Goal: Task Accomplishment & Management: Manage account settings

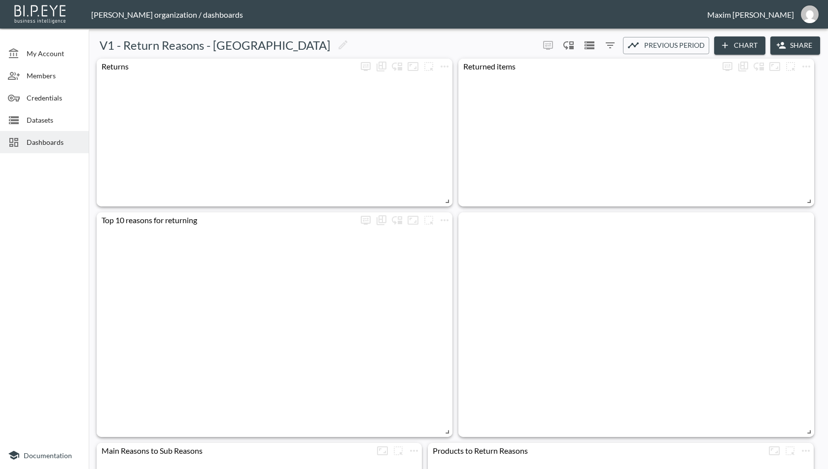
click at [39, 138] on span "Dashboards" at bounding box center [54, 142] width 54 height 10
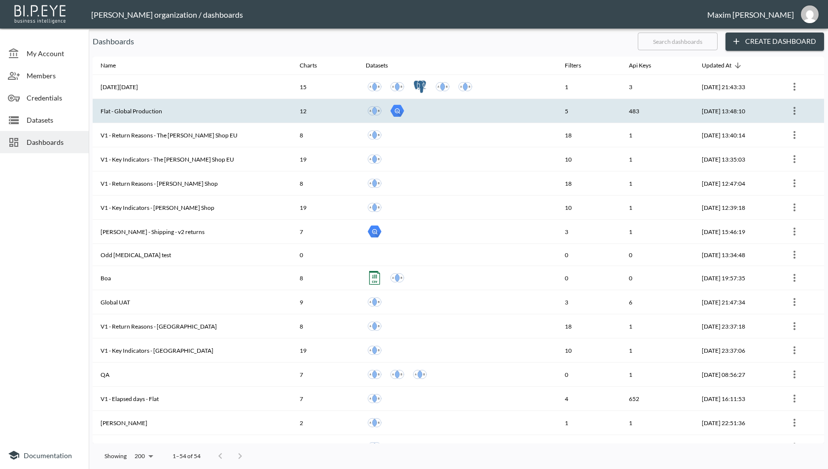
click at [233, 112] on th "Flat - Global Production" at bounding box center [192, 111] width 199 height 24
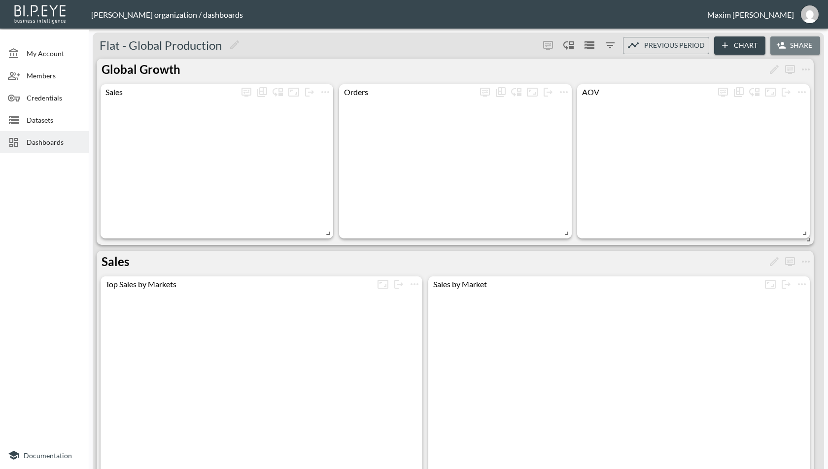
click at [803, 48] on button "Share" at bounding box center [795, 45] width 50 height 18
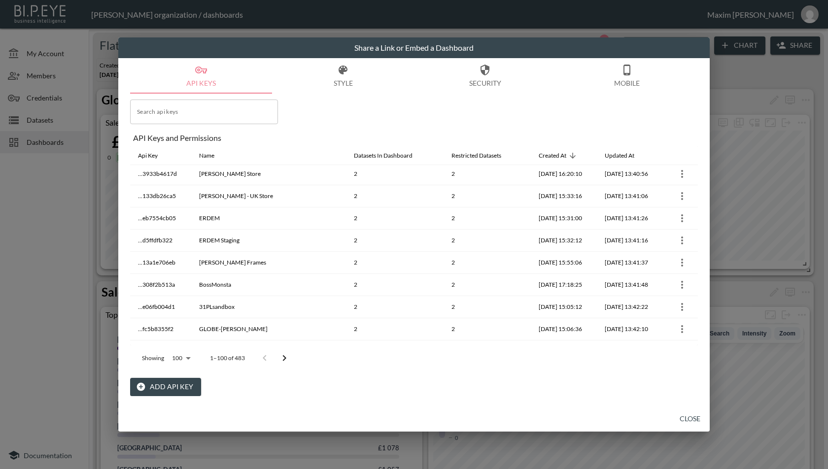
scroll to position [1384, 0]
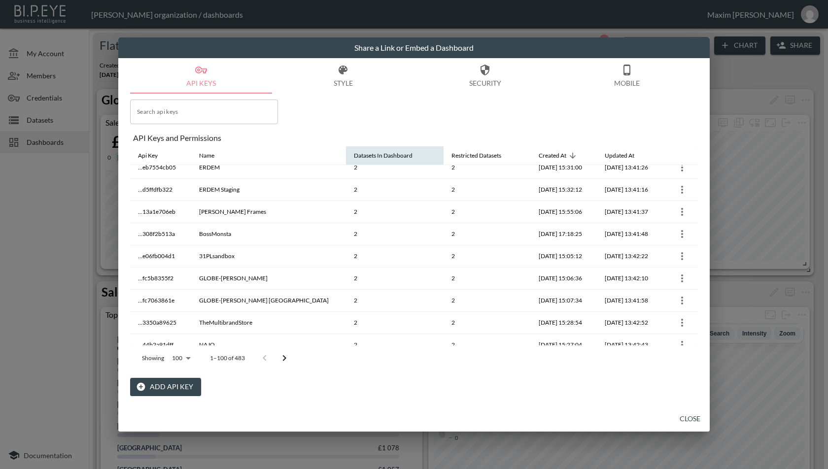
click at [685, 417] on button "Close" at bounding box center [690, 419] width 32 height 18
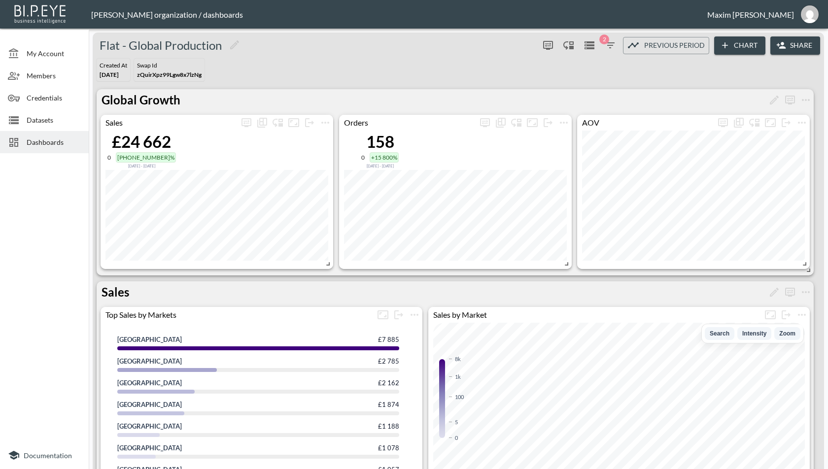
click at [46, 142] on span "Dashboards" at bounding box center [54, 142] width 54 height 10
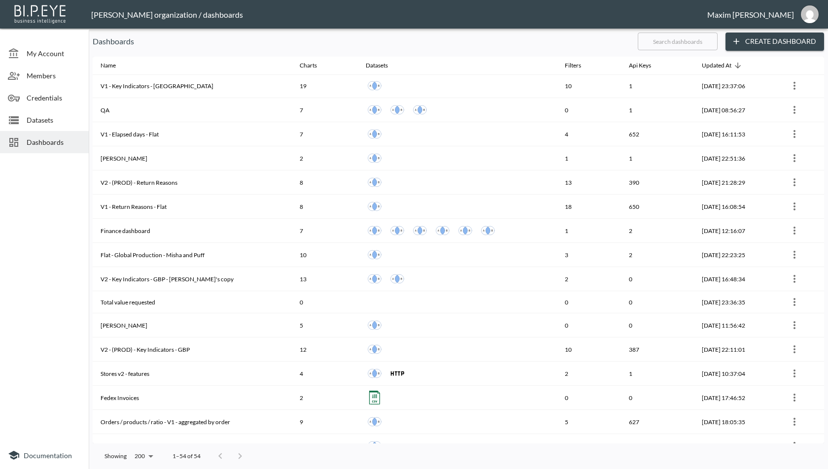
scroll to position [861, 0]
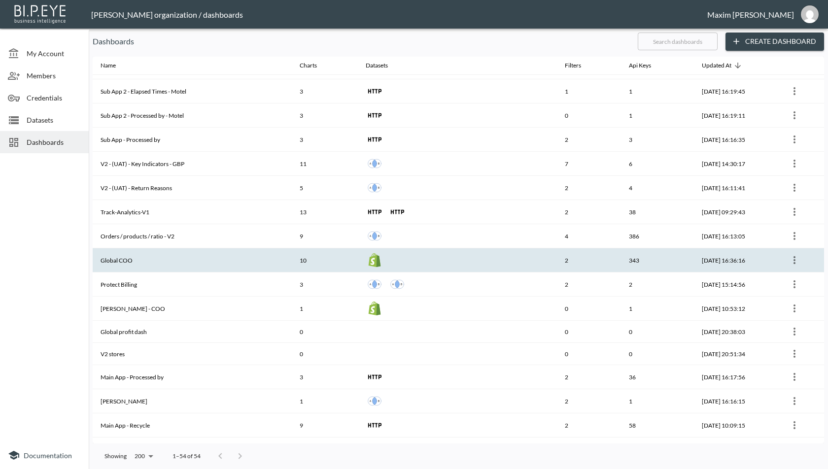
click at [106, 250] on th "Global COO" at bounding box center [192, 260] width 199 height 24
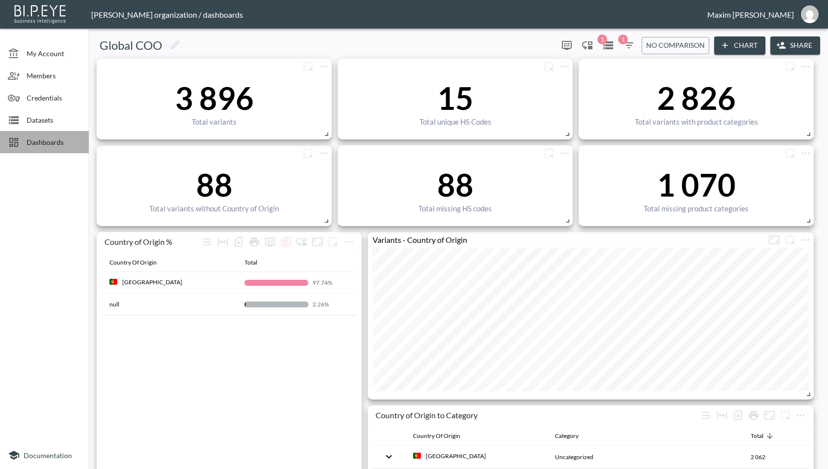
click at [36, 140] on span "Dashboards" at bounding box center [54, 142] width 54 height 10
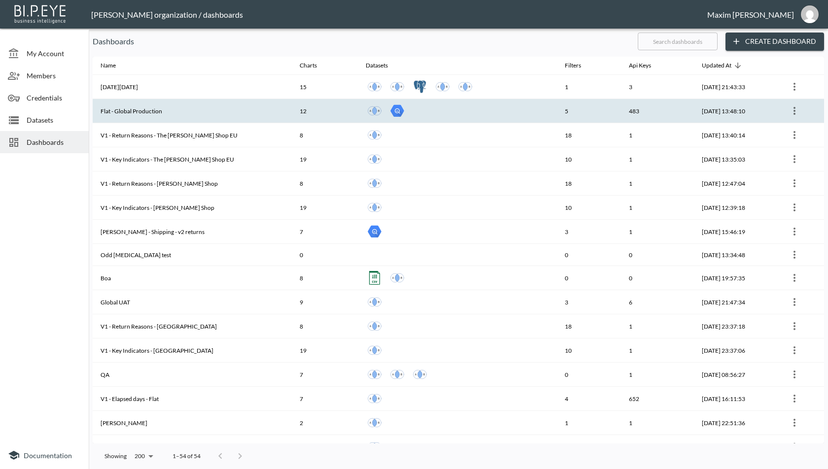
click at [238, 116] on th "Flat - Global Production" at bounding box center [192, 111] width 199 height 24
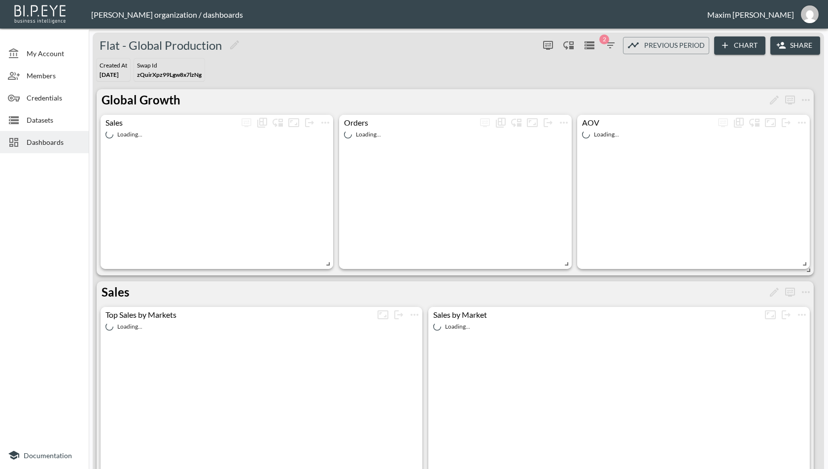
click at [790, 45] on button "Share" at bounding box center [795, 45] width 50 height 18
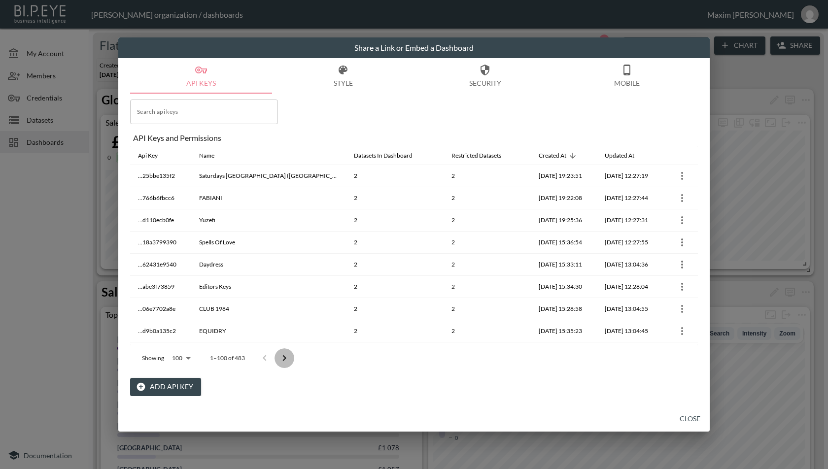
click at [288, 358] on icon "Go to next page" at bounding box center [285, 358] width 12 height 12
click at [287, 358] on icon "Go to next page" at bounding box center [291, 358] width 12 height 12
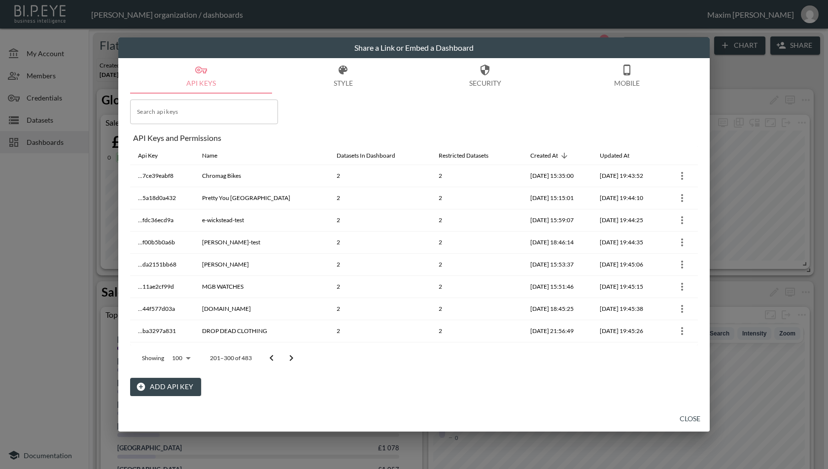
click at [287, 358] on icon "Go to next page" at bounding box center [291, 358] width 12 height 12
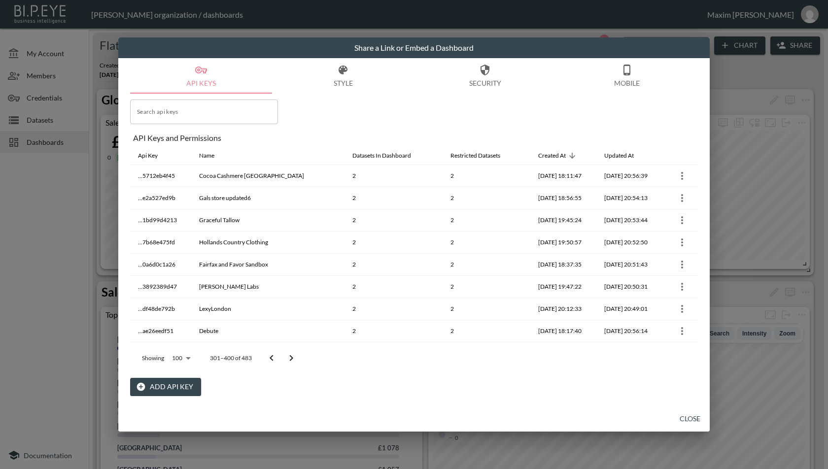
click at [287, 358] on icon "Go to next page" at bounding box center [291, 358] width 12 height 12
click at [271, 358] on icon "Go to previous page" at bounding box center [272, 358] width 12 height 12
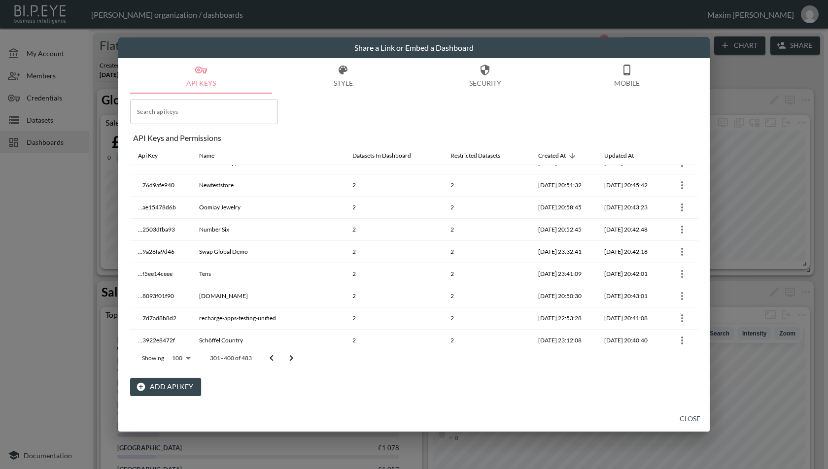
scroll to position [1022, 0]
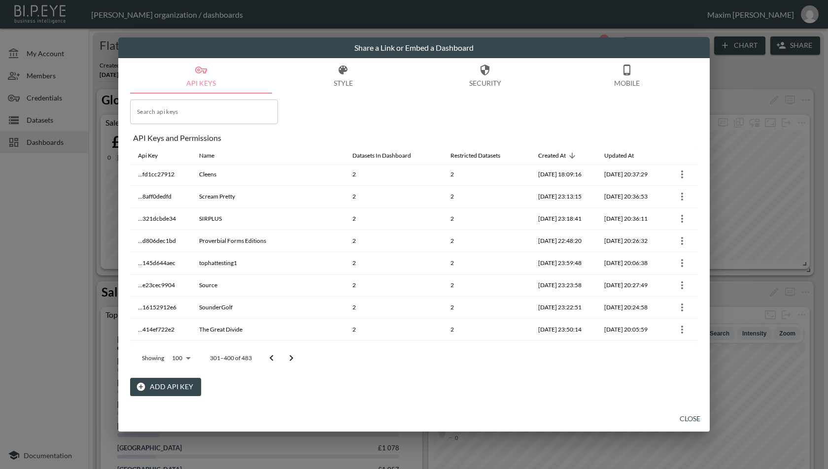
click at [178, 393] on button "Add API Key" at bounding box center [165, 387] width 71 height 18
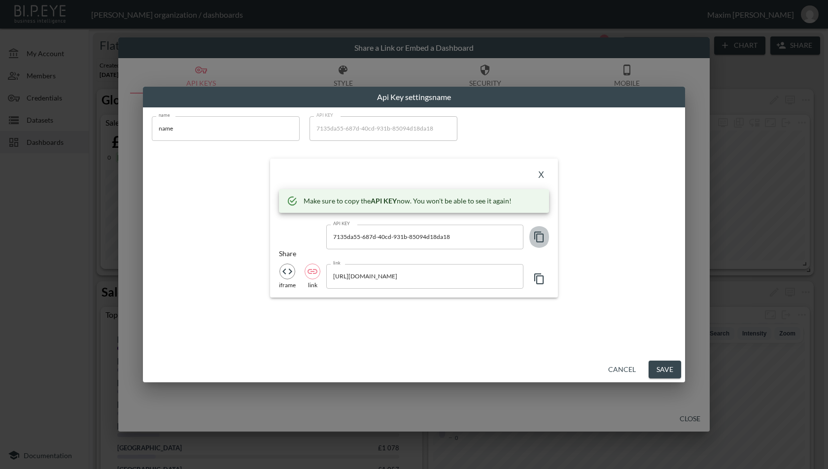
click at [538, 242] on icon "button" at bounding box center [538, 237] width 9 height 11
click at [210, 118] on input "name" at bounding box center [226, 128] width 148 height 25
paste input "valenn"
type input "valenne"
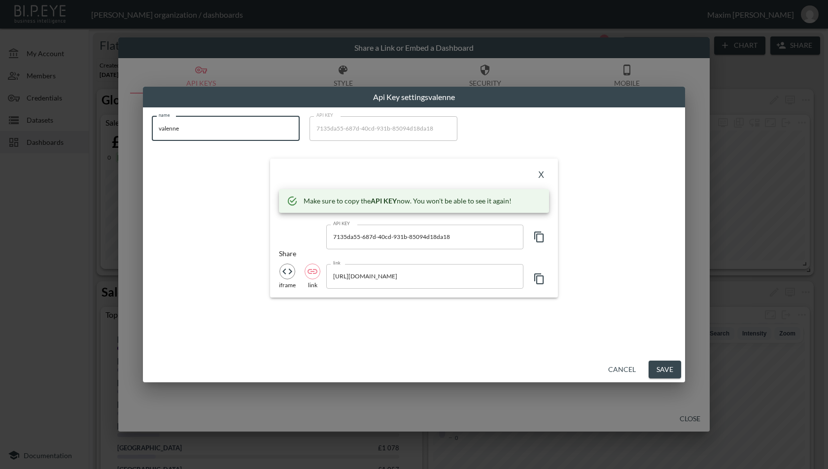
click at [429, 276] on input "https://bipeye.com/embed/organizations/4383af18-207d-4b3b-80e6-117da732ae09/das…" at bounding box center [424, 276] width 197 height 25
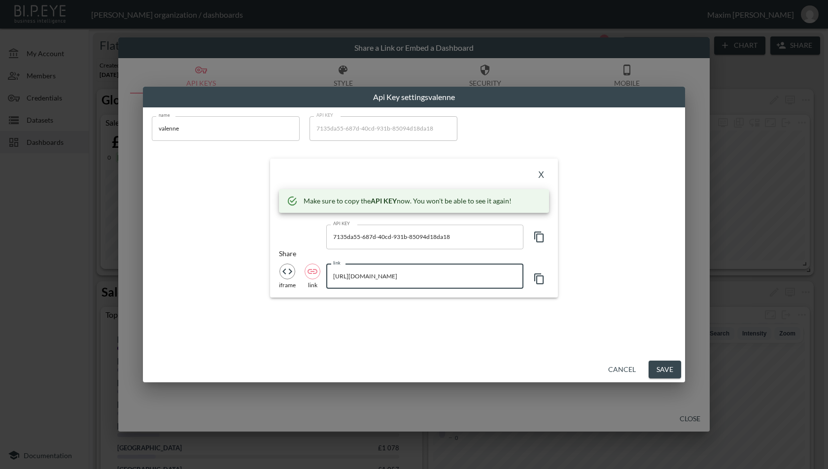
click at [451, 274] on input "https://bipeye.com/embed/organizations/4383af18-207d-4b3b-80e6-117da732ae09/das…" at bounding box center [424, 276] width 197 height 25
drag, startPoint x: 362, startPoint y: 279, endPoint x: 475, endPoint y: 276, distance: 113.0
click at [475, 276] on input "https://bipeye.com/embed/organizations/4383af18-207d-4b3b-80e6-117da732ae09/das…" at bounding box center [424, 276] width 197 height 25
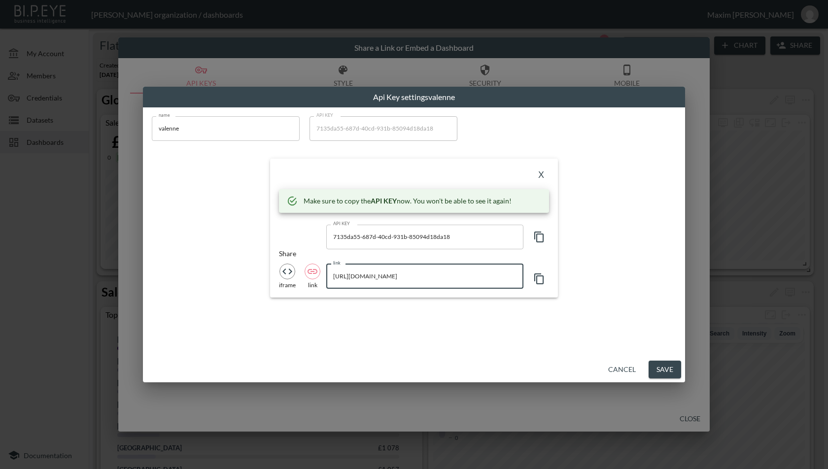
click at [542, 173] on button "X" at bounding box center [541, 176] width 16 height 16
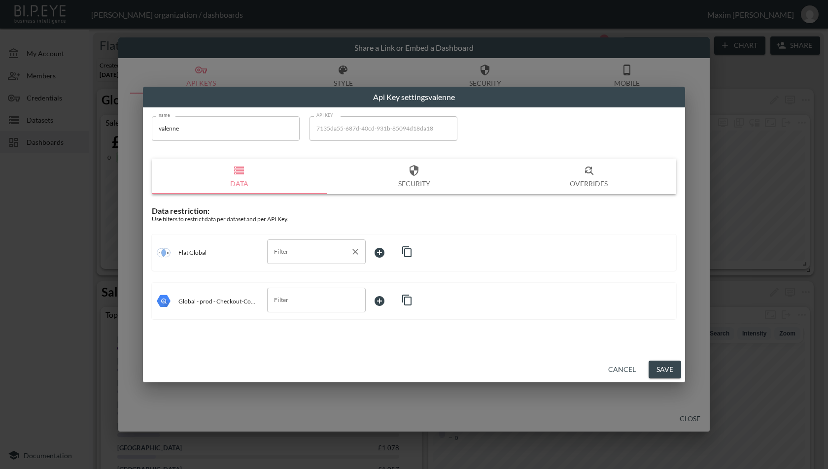
click at [338, 246] on input "Filter" at bounding box center [309, 252] width 75 height 16
type input "i"
click at [388, 219] on div "Use filters to restrict data per dataset and per API Key." at bounding box center [414, 218] width 524 height 7
click at [322, 260] on div "Filter" at bounding box center [316, 252] width 99 height 25
type input "d"
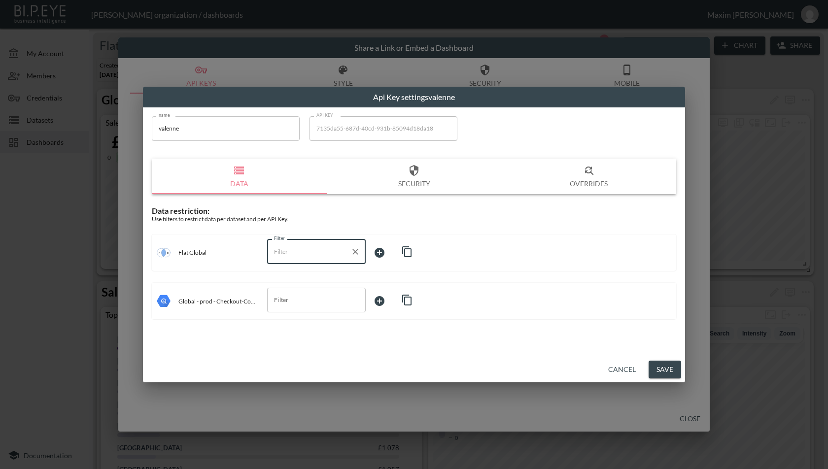
click at [320, 207] on div "Data restriction:" at bounding box center [414, 210] width 524 height 9
click at [216, 251] on div "Flat Global" at bounding box center [206, 252] width 99 height 19
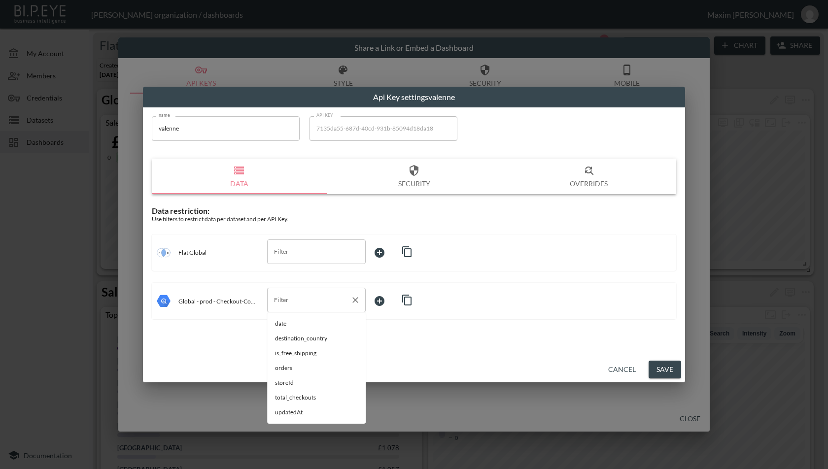
click at [288, 291] on div "Filter" at bounding box center [316, 300] width 99 height 25
type input "i"
click at [244, 277] on div "Data restriction: Use filters to restrict data per dataset and per API Key. Fla…" at bounding box center [414, 263] width 524 height 114
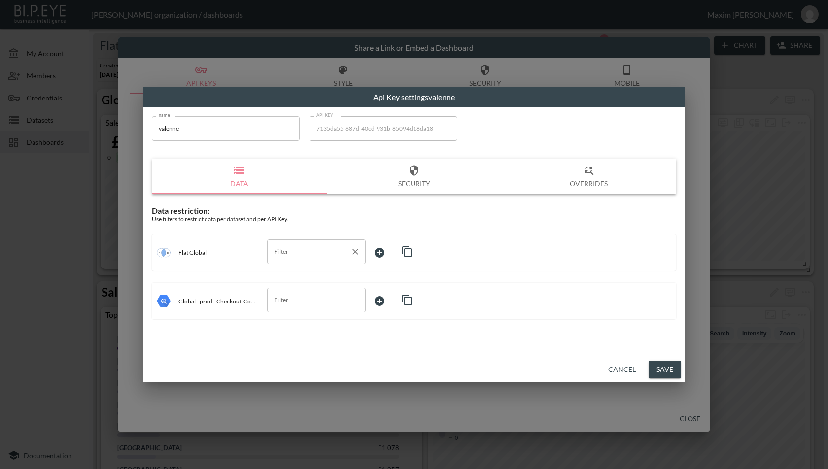
click at [309, 241] on div "Filter" at bounding box center [316, 252] width 99 height 25
type input "i"
type input "s"
type input "a"
type input "w"
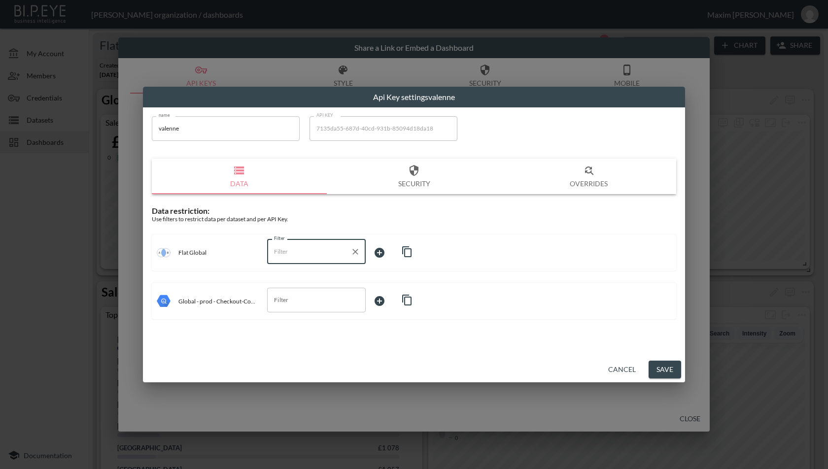
type input "d"
click at [334, 294] on input "Filter" at bounding box center [309, 300] width 75 height 16
click at [309, 330] on li "storeId" at bounding box center [316, 323] width 99 height 15
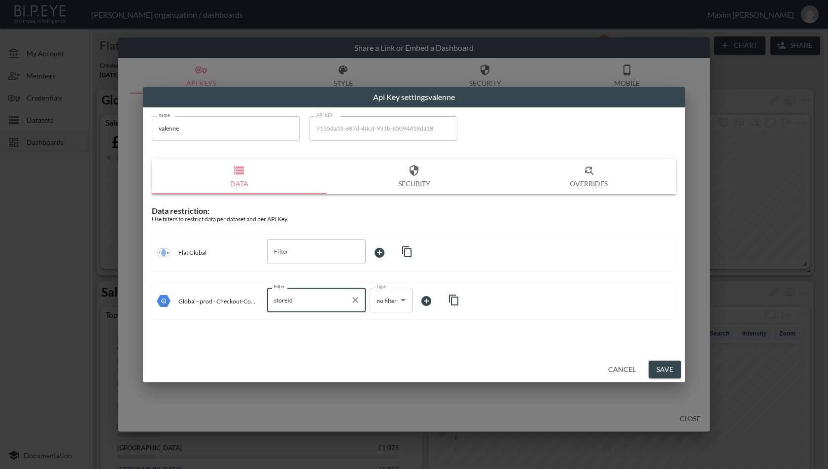
type input "storeId"
click at [388, 305] on body "BI.P.EYE, Interactive Analytics Dashboards - app [PERSON_NAME] organization / d…" at bounding box center [414, 234] width 828 height 469
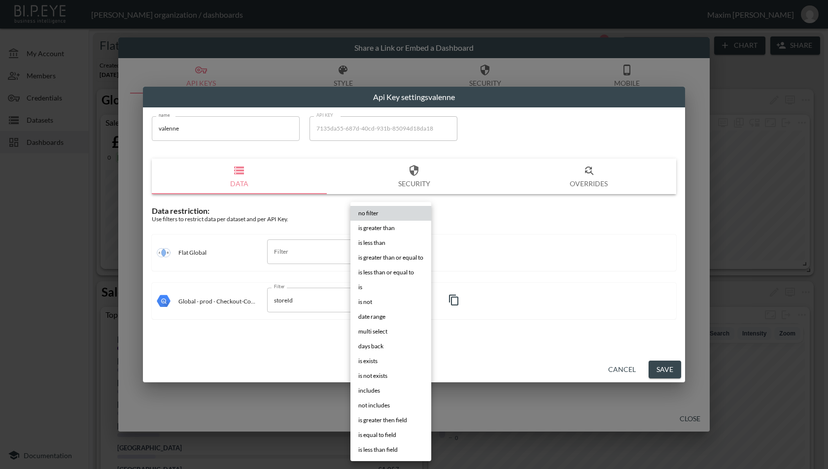
click at [380, 286] on li "is" at bounding box center [390, 287] width 81 height 15
type input "is"
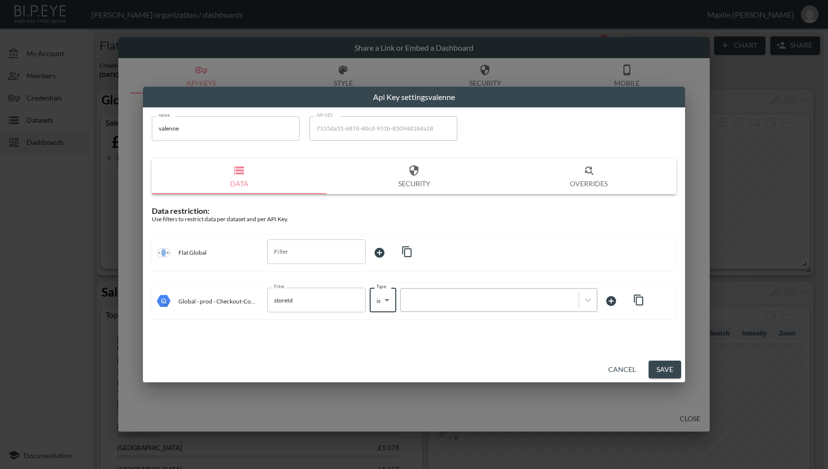
click at [445, 302] on div at bounding box center [490, 300] width 168 height 9
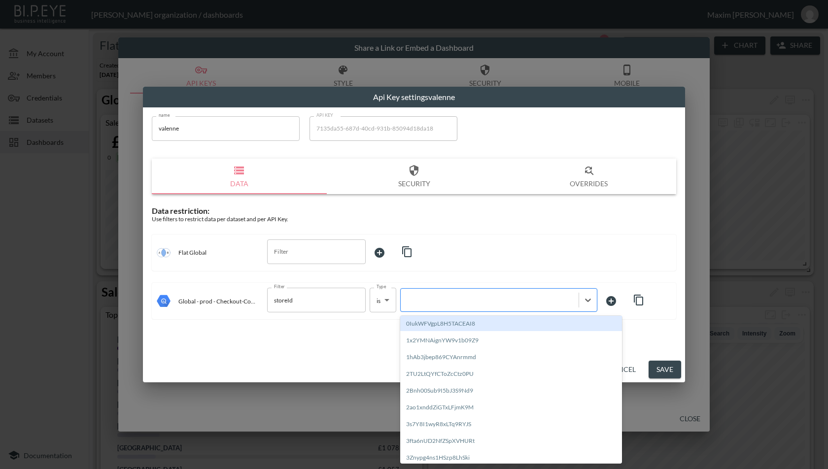
paste input "NZOT33WoB6MQ73sWPnmI"
type input "NZOT33WoB6MQ73sWPnmI"
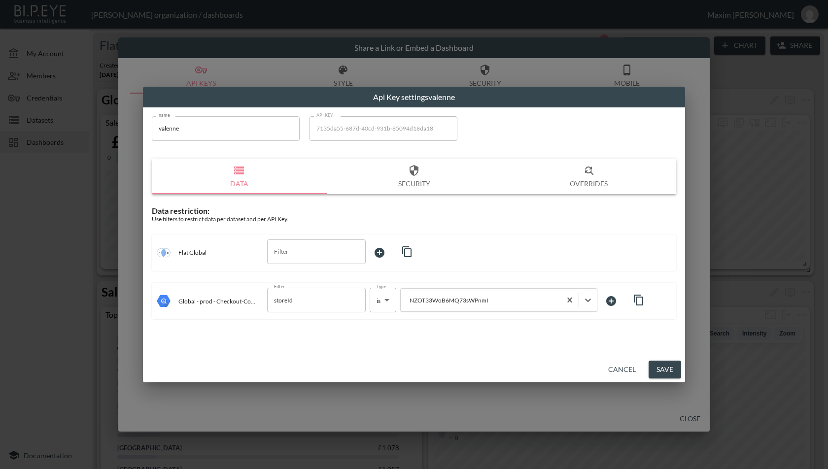
click at [461, 345] on div "name valenne name API KEY 7135da55-687d-40cd-931b-85094d18da18 API KEY Data Sec…" at bounding box center [414, 231] width 542 height 249
click at [663, 364] on button "Save" at bounding box center [665, 370] width 33 height 18
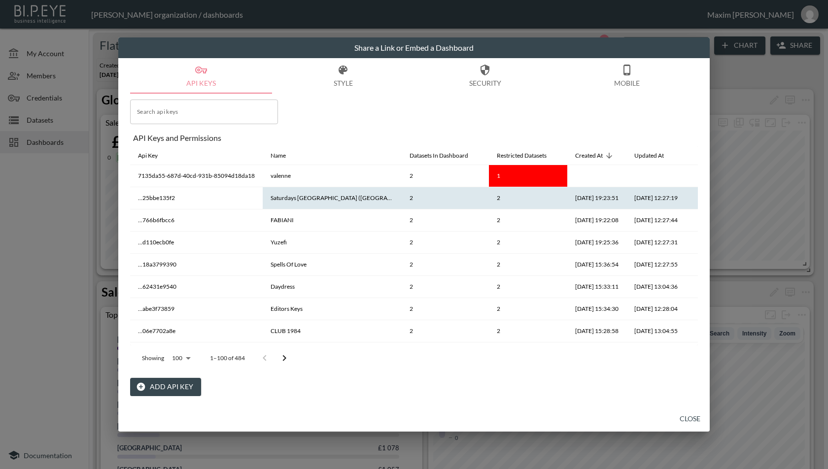
click at [357, 197] on th "Saturdays [GEOGRAPHIC_DATA] ([GEOGRAPHIC_DATA])" at bounding box center [332, 198] width 139 height 22
click at [310, 196] on th "Saturdays [GEOGRAPHIC_DATA] ([GEOGRAPHIC_DATA])" at bounding box center [332, 198] width 139 height 22
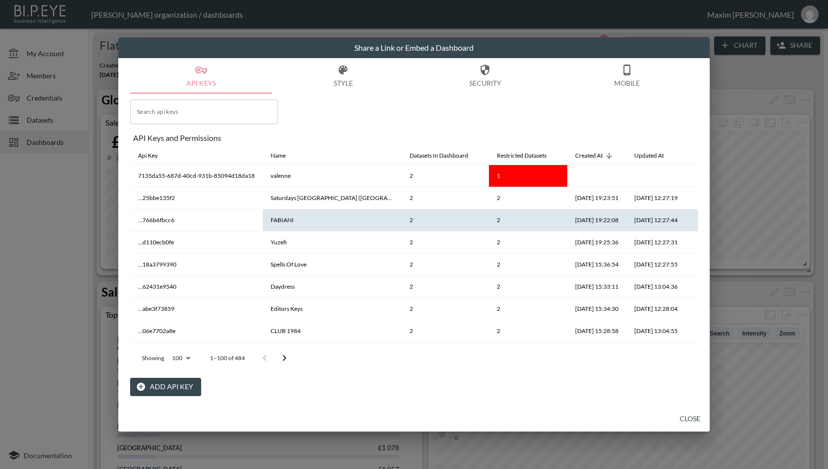
click at [278, 219] on th "FABIANI" at bounding box center [332, 220] width 139 height 22
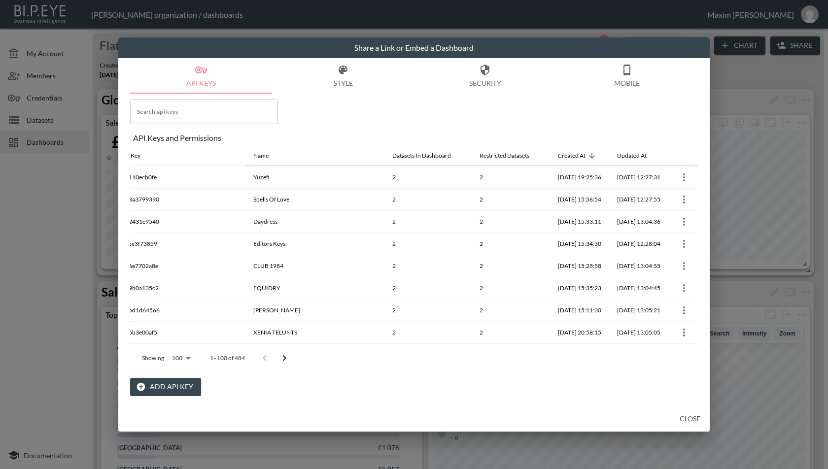
scroll to position [0, 17]
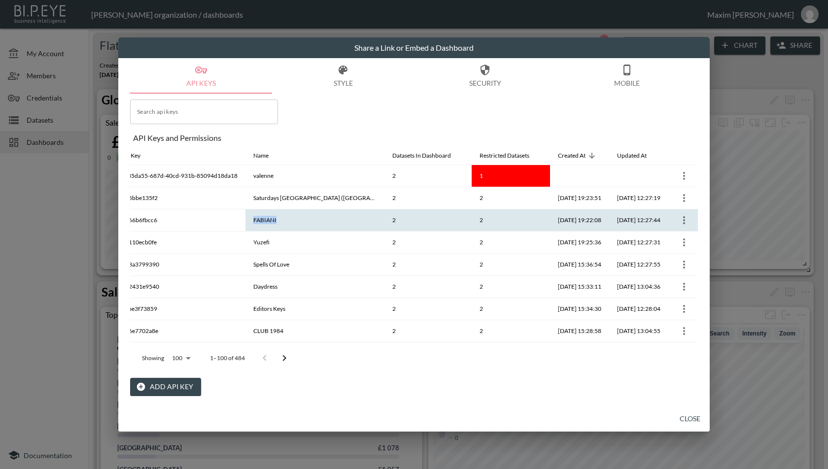
click at [682, 218] on icon "more" at bounding box center [684, 220] width 12 height 12
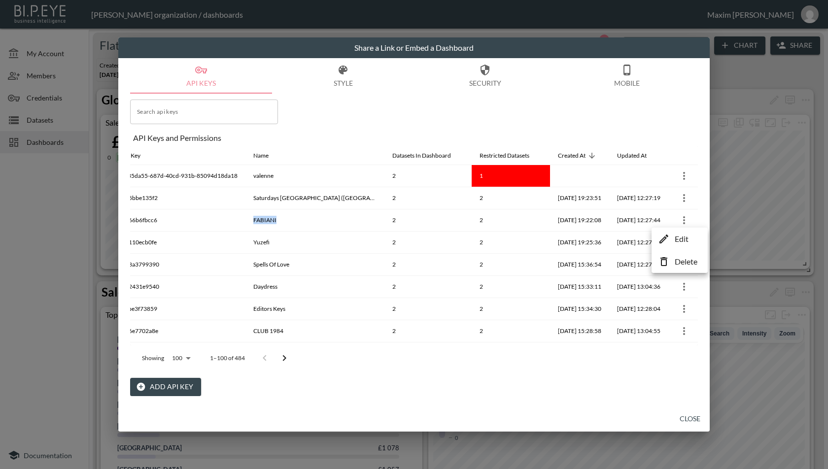
click at [676, 236] on p "Edit" at bounding box center [682, 239] width 14 height 12
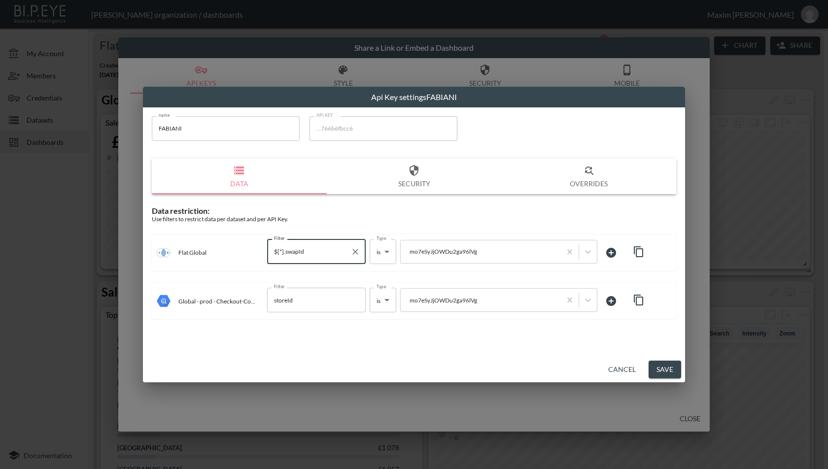
click at [315, 245] on input "$[*].swapId" at bounding box center [309, 252] width 75 height 16
click at [627, 375] on button "Cancel" at bounding box center [621, 370] width 35 height 18
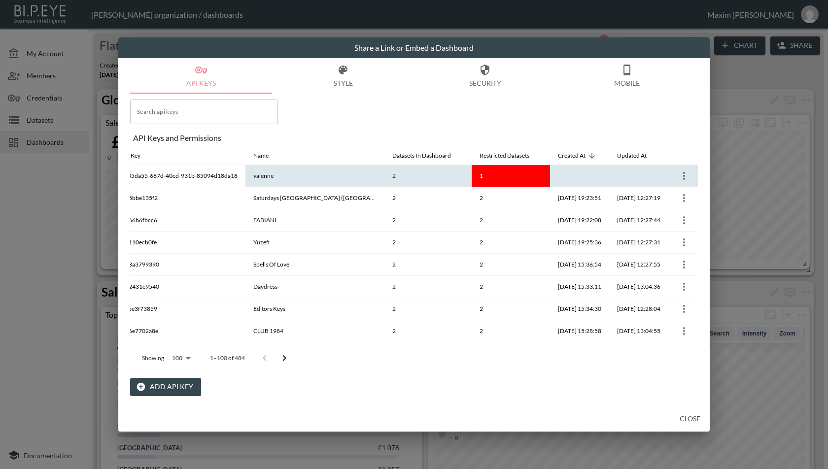
click at [681, 175] on icon "more" at bounding box center [684, 176] width 12 height 12
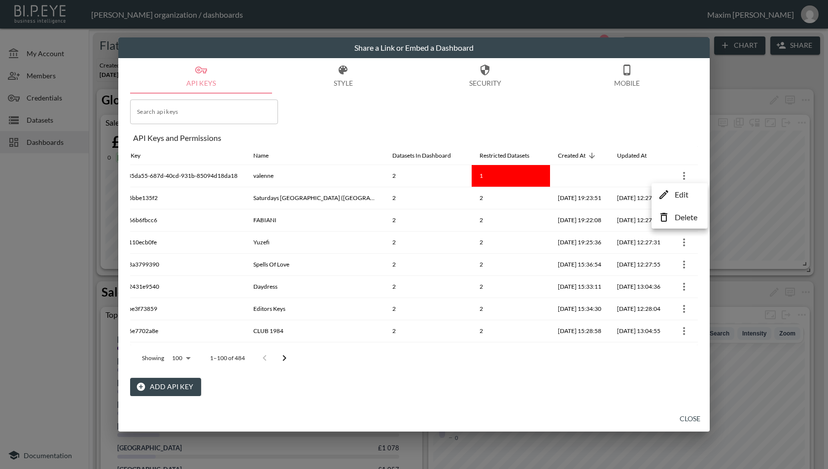
click at [663, 190] on icon at bounding box center [664, 195] width 12 height 12
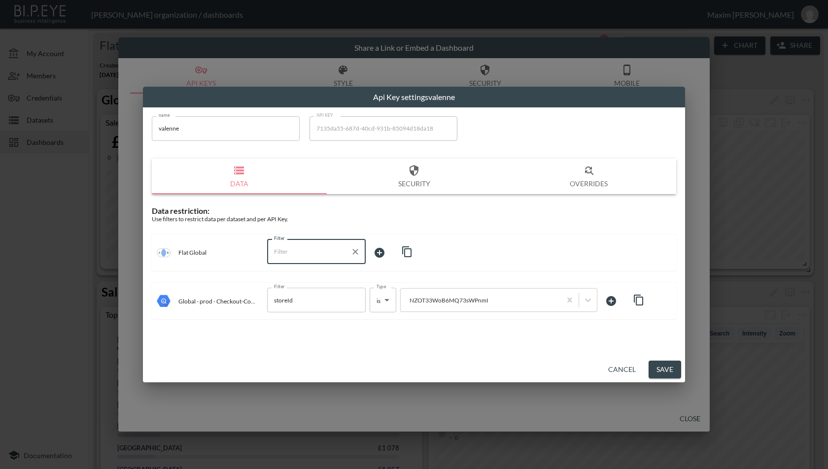
click at [283, 255] on input "Filter" at bounding box center [309, 252] width 75 height 16
paste input "$[*].swapId"
type input "$[*].swapId"
click at [441, 224] on div "Data restriction: Use filters to restrict data per dataset and per API Key. Fla…" at bounding box center [414, 263] width 524 height 114
click at [494, 296] on div at bounding box center [481, 300] width 150 height 9
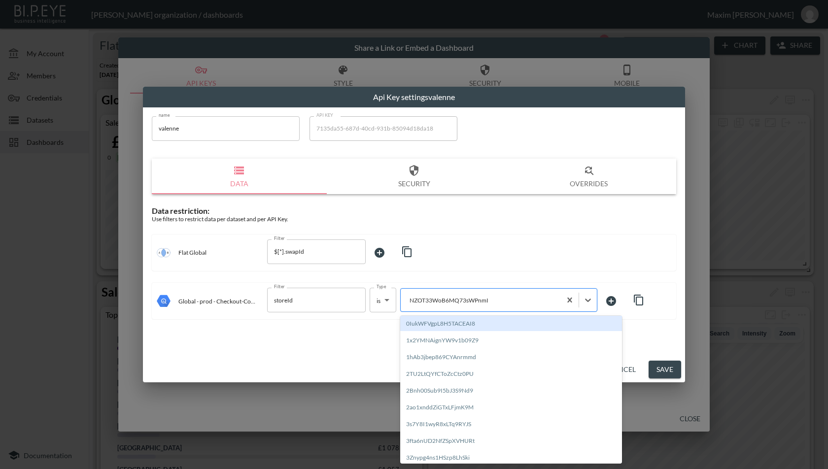
click at [494, 296] on div at bounding box center [481, 300] width 150 height 9
click at [488, 238] on div "Flat Global Filter $[*].swapId Filter" at bounding box center [414, 253] width 524 height 36
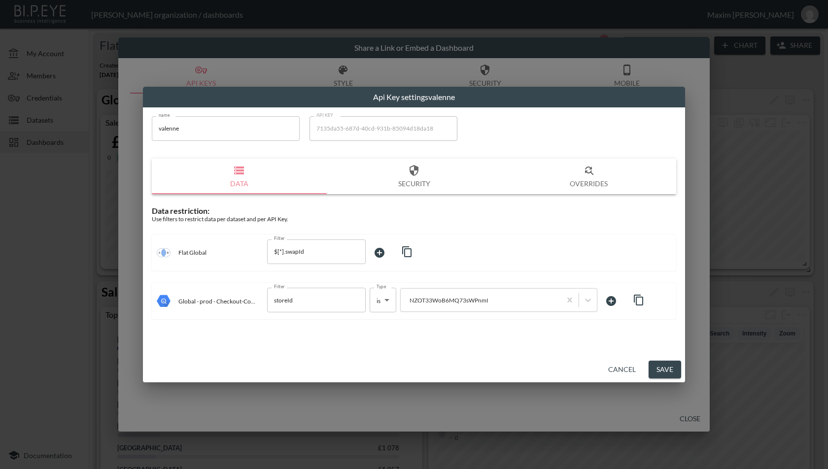
click at [384, 249] on icon at bounding box center [380, 253] width 12 height 12
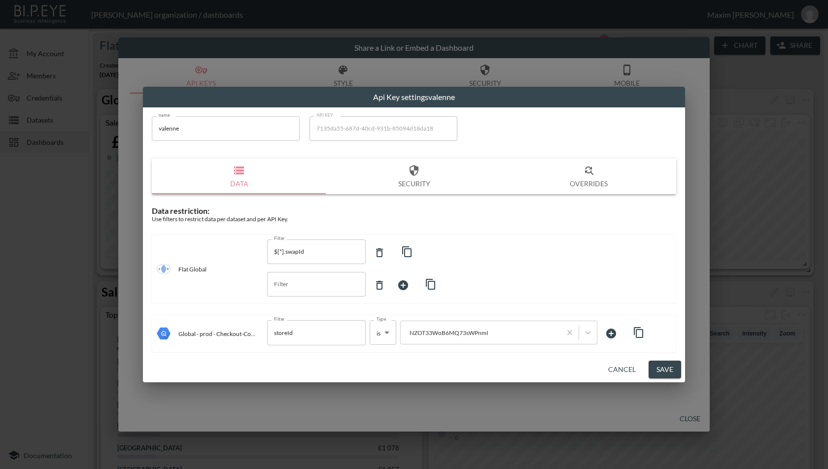
click at [375, 284] on icon at bounding box center [380, 285] width 12 height 12
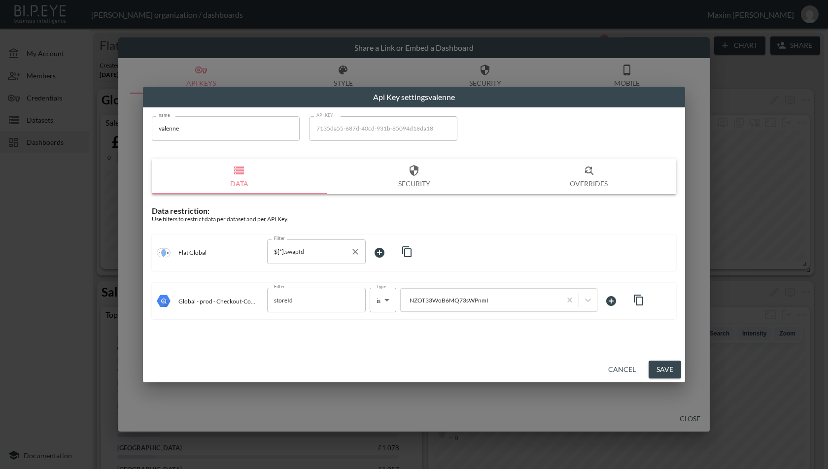
click at [360, 249] on button "Clear" at bounding box center [356, 252] width 14 height 14
click at [491, 235] on div "Flat Global Filter Filter" at bounding box center [414, 253] width 524 height 36
click at [406, 251] on icon "button" at bounding box center [407, 252] width 12 height 12
click at [321, 246] on input "Filter" at bounding box center [309, 252] width 75 height 16
click at [324, 251] on input "Filter" at bounding box center [309, 252] width 75 height 16
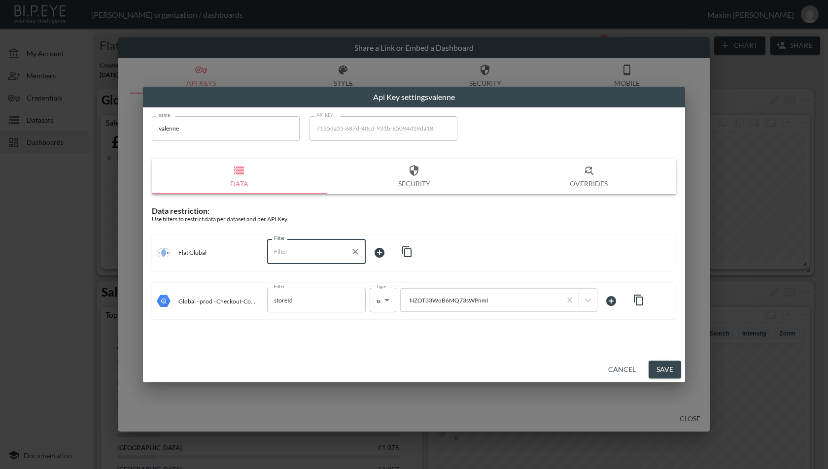
click at [324, 251] on input "Filter" at bounding box center [309, 252] width 75 height 16
click at [466, 244] on div "Flat Global Filter Filter" at bounding box center [414, 253] width 524 height 36
click at [665, 367] on button "Save" at bounding box center [665, 370] width 33 height 18
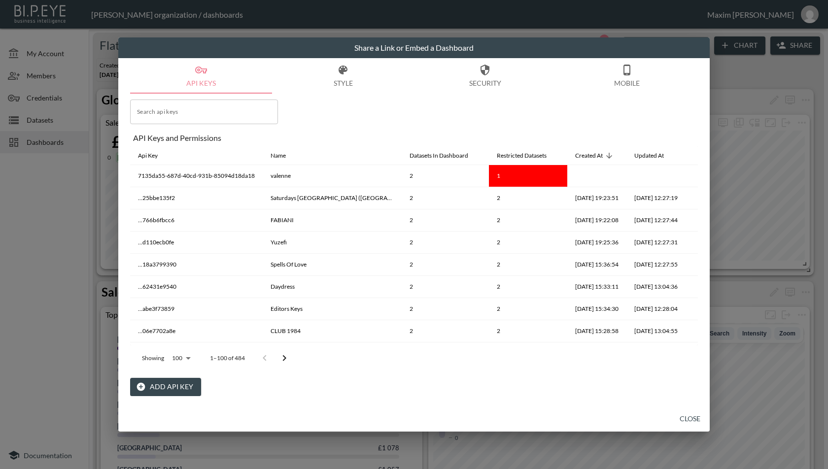
click at [693, 417] on button "Close" at bounding box center [690, 419] width 32 height 18
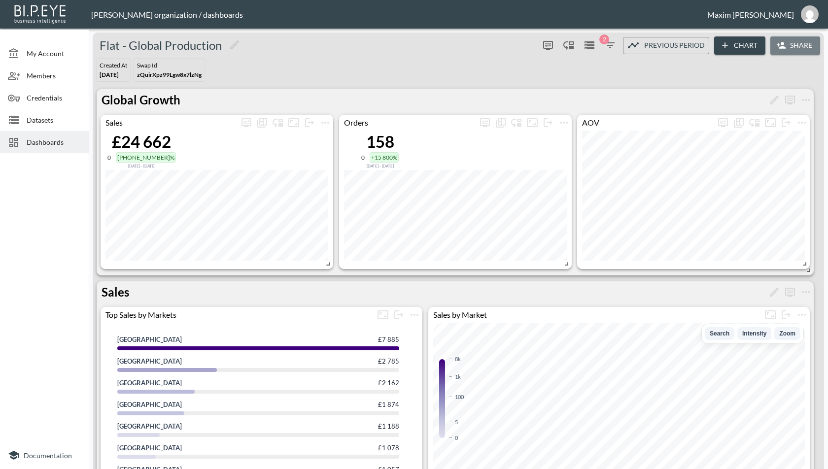
click at [790, 44] on button "Share" at bounding box center [795, 45] width 50 height 18
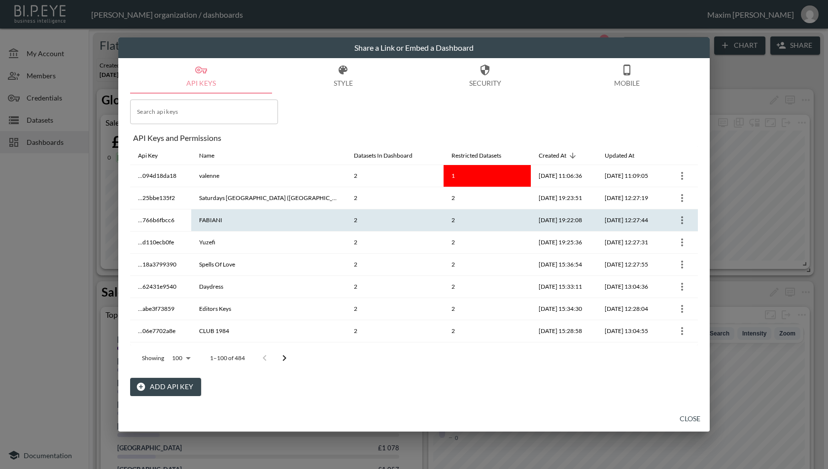
click at [676, 217] on icon "more" at bounding box center [682, 220] width 12 height 12
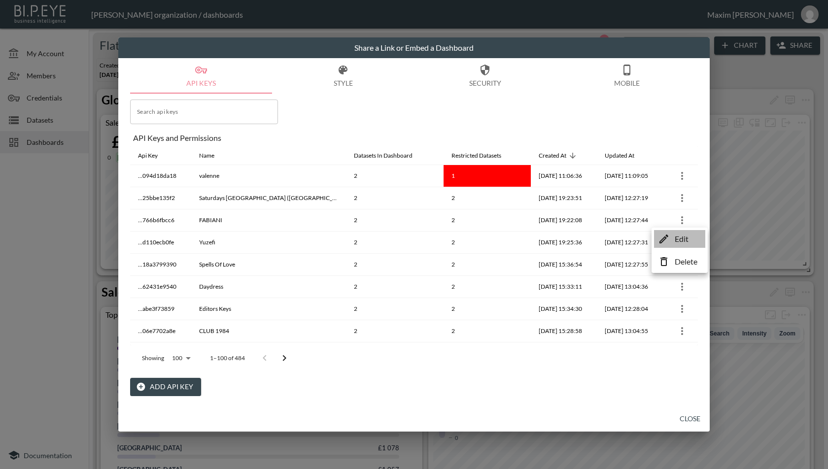
click at [667, 233] on icon at bounding box center [664, 239] width 12 height 12
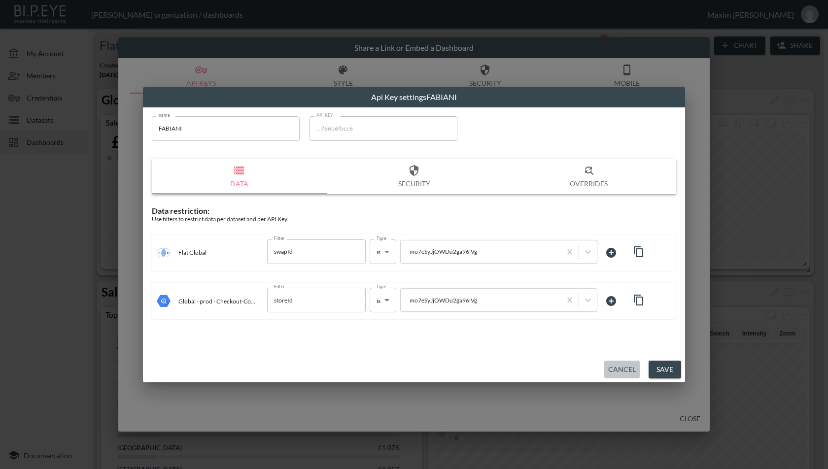
click at [609, 370] on button "Cancel" at bounding box center [621, 370] width 35 height 18
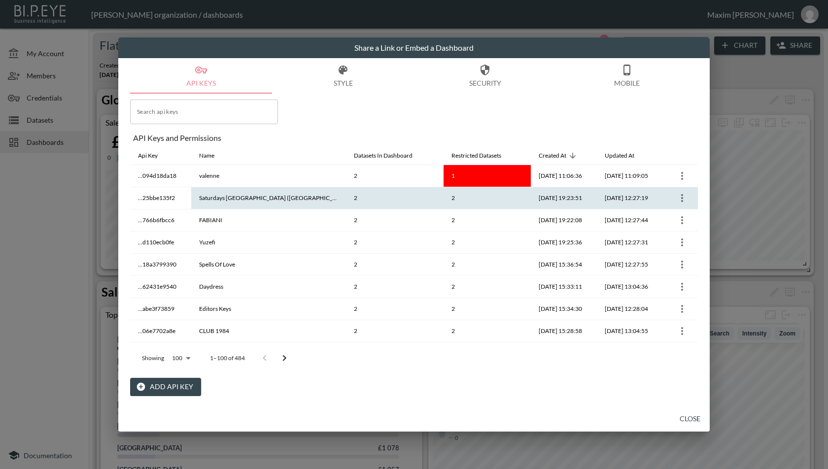
click at [677, 198] on icon "more" at bounding box center [682, 198] width 12 height 12
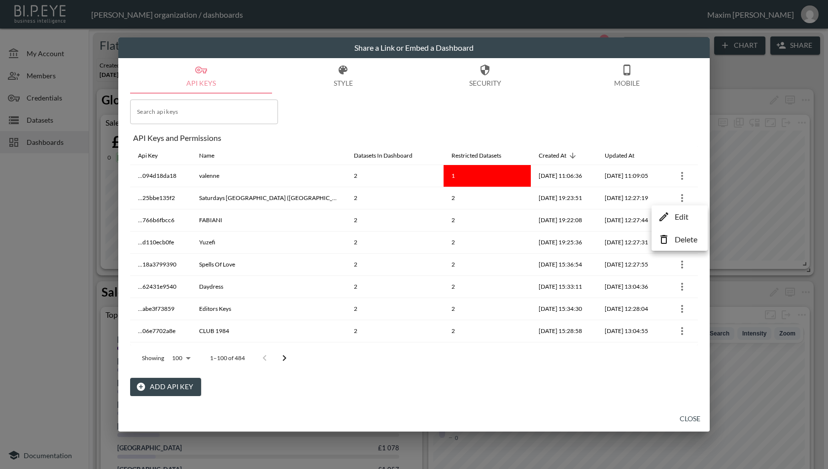
click at [671, 214] on li "Edit" at bounding box center [679, 217] width 51 height 18
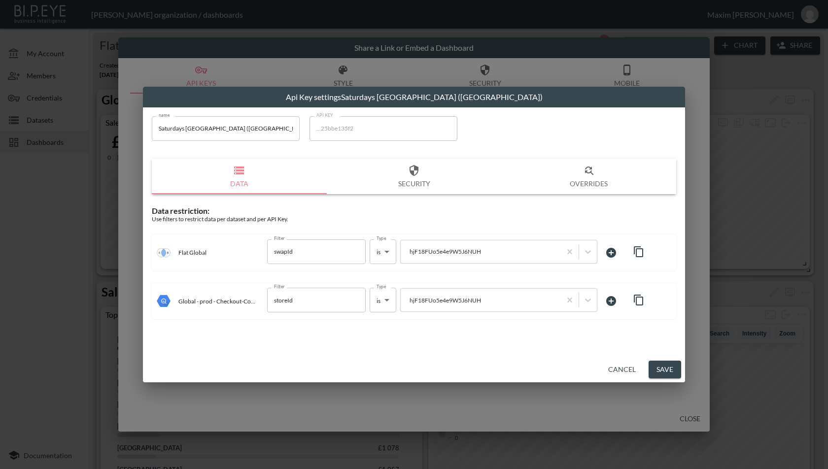
click at [608, 361] on button "Cancel" at bounding box center [621, 370] width 35 height 18
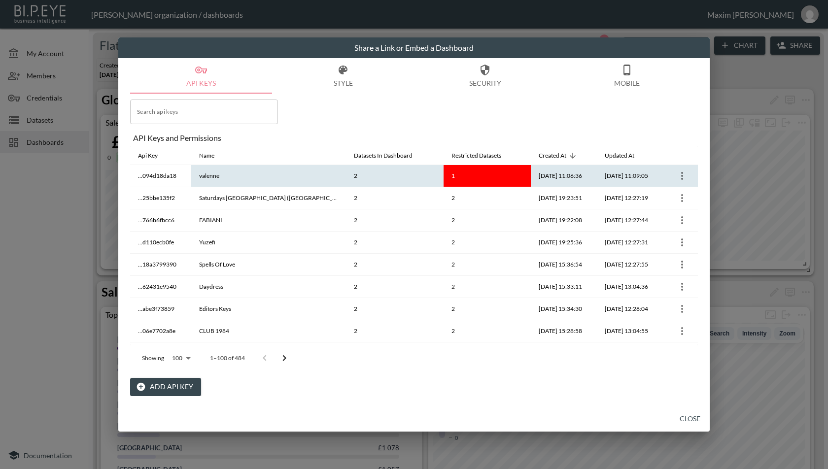
click at [676, 172] on icon "more" at bounding box center [682, 176] width 12 height 12
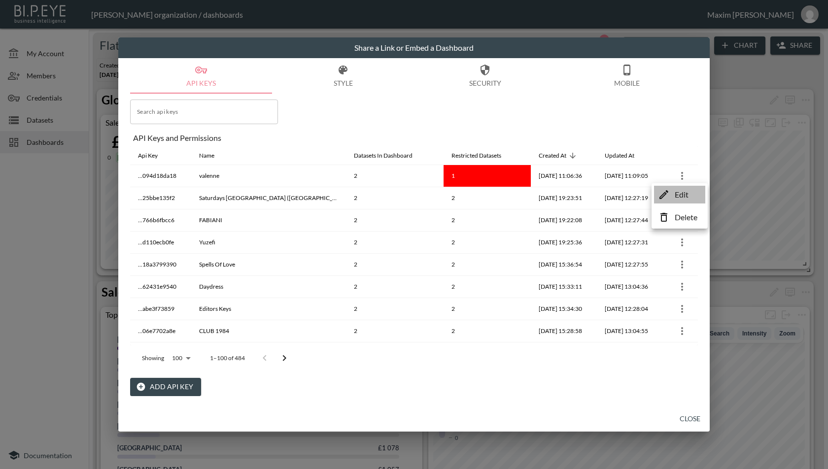
click at [660, 193] on icon at bounding box center [664, 195] width 12 height 12
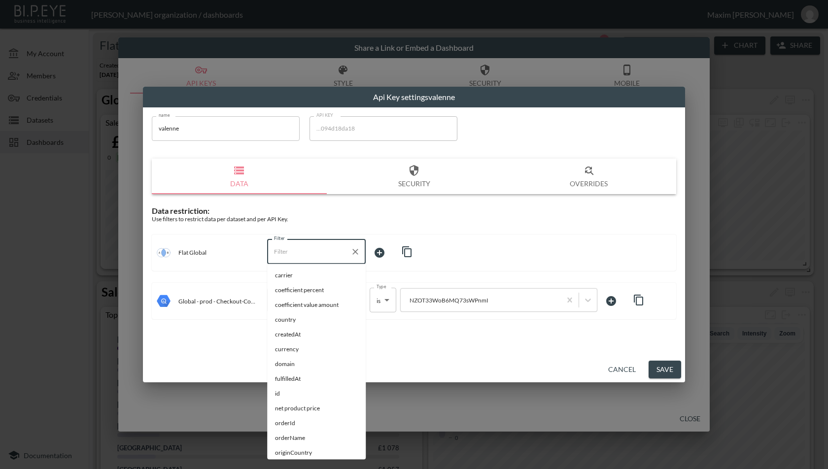
click at [302, 256] on input "Filter" at bounding box center [309, 252] width 75 height 16
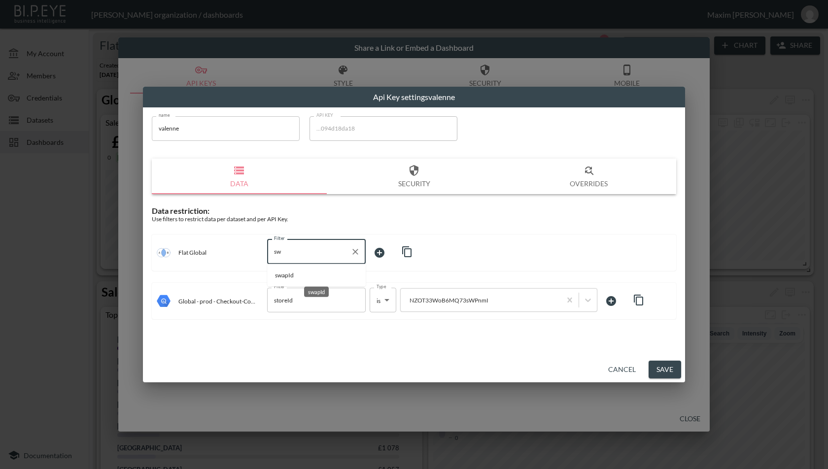
click at [300, 273] on span "swapId" at bounding box center [316, 275] width 83 height 9
type input "swapId"
click at [393, 257] on body "BI.P.EYE, Interactive Analytics Dashboards - app [PERSON_NAME] organization / d…" at bounding box center [414, 234] width 828 height 469
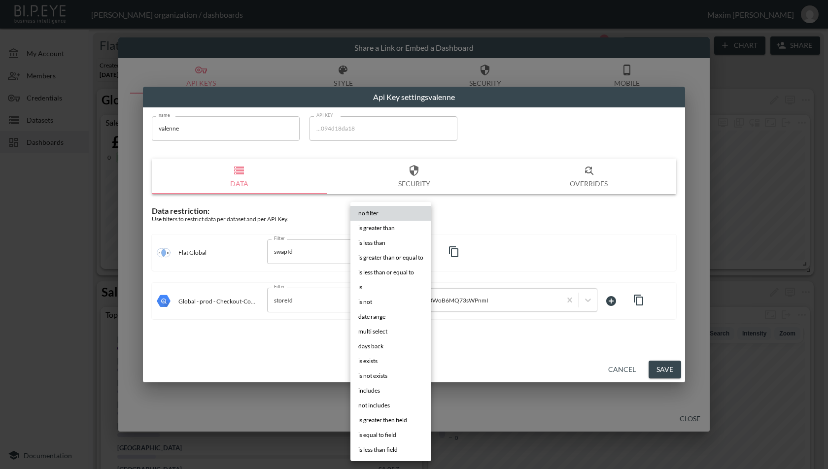
click at [375, 288] on li "is" at bounding box center [390, 287] width 81 height 15
type input "is"
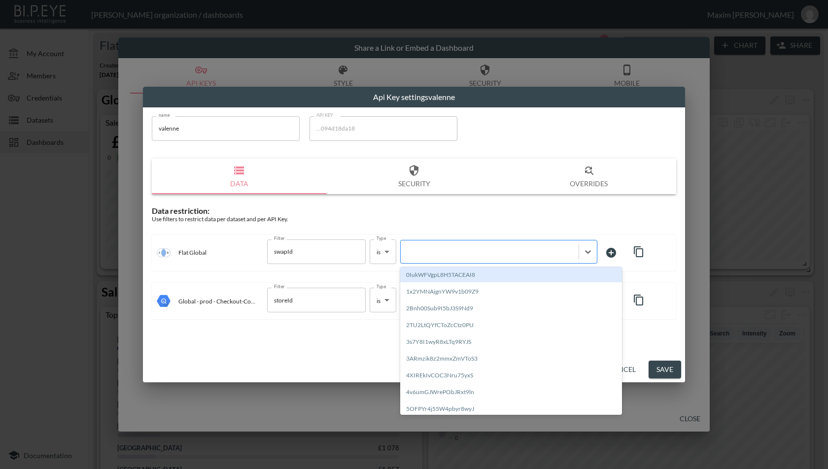
click at [439, 249] on div at bounding box center [490, 251] width 168 height 9
paste input "NZOT33WoB6MQ73sWPnmI"
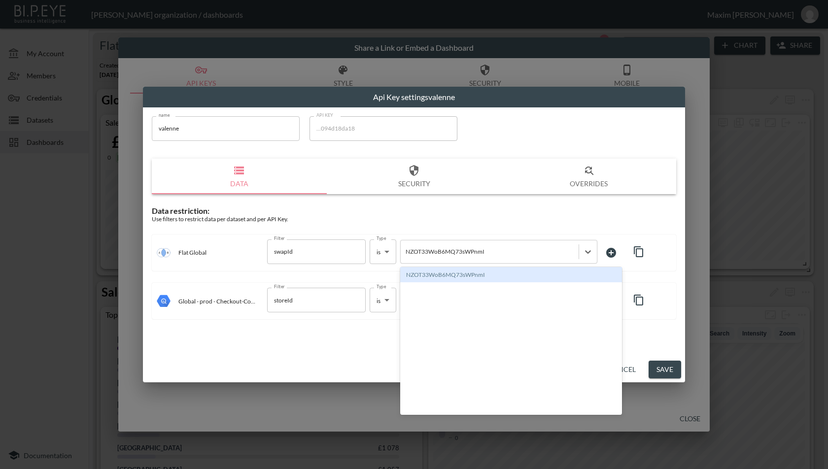
type input "NZOT33WoB6MQ73sWPnmI"
click at [472, 215] on div "Use filters to restrict data per dataset and per API Key." at bounding box center [414, 218] width 524 height 7
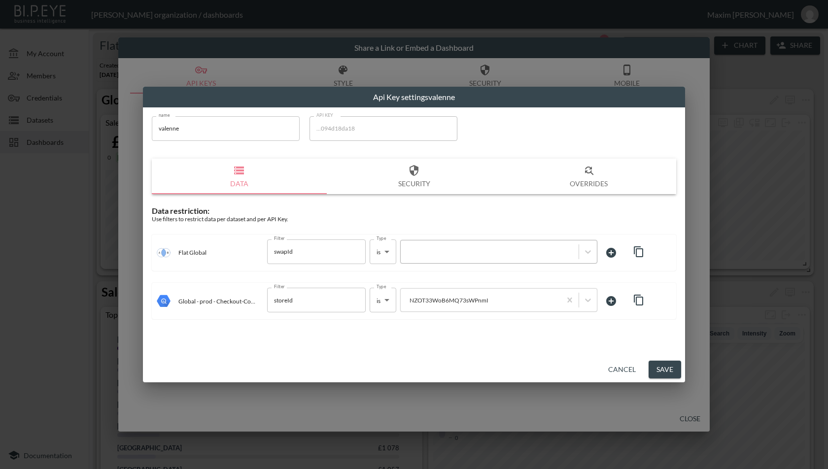
click at [458, 245] on div at bounding box center [490, 251] width 178 height 13
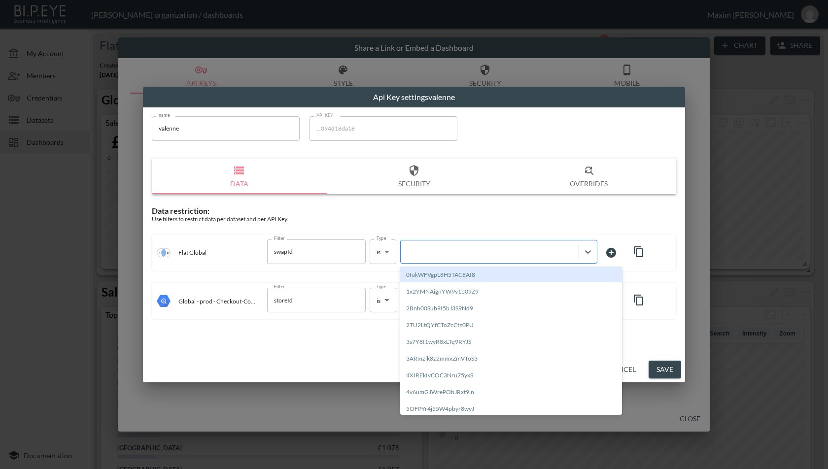
paste input "NZOT33WoB6MQ73sWPnmI"
type input "NZOT33WoB6MQ73sWPnmI"
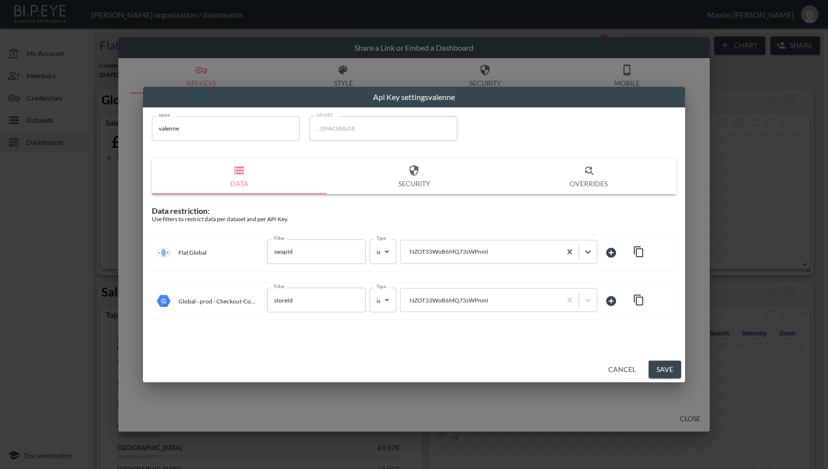
click at [486, 202] on div "name [PERSON_NAME] name API KEY ...094d18da18 API KEY Data Security Overrides D…" at bounding box center [414, 217] width 536 height 215
click at [659, 373] on button "Save" at bounding box center [665, 370] width 33 height 18
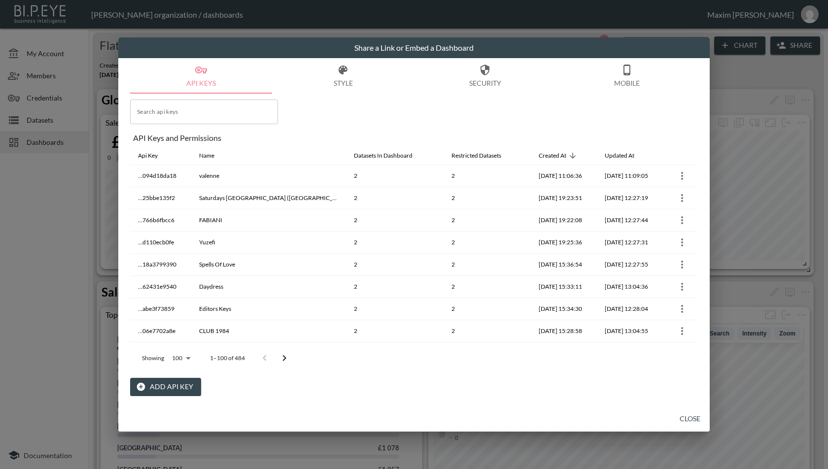
click at [761, 120] on div "Share a Link or Embed a Dashboard API Keys Style Security Mobile Search api key…" at bounding box center [414, 234] width 828 height 469
click at [688, 418] on button "Close" at bounding box center [690, 419] width 32 height 18
